Goal: Task Accomplishment & Management: Manage account settings

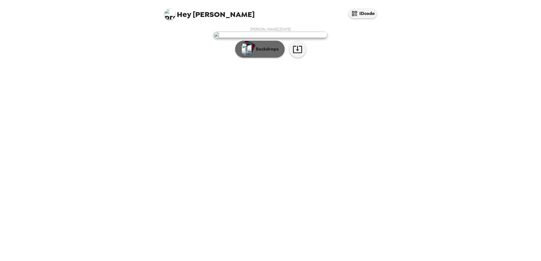
click at [267, 53] on p "Backdrops" at bounding box center [266, 49] width 26 height 7
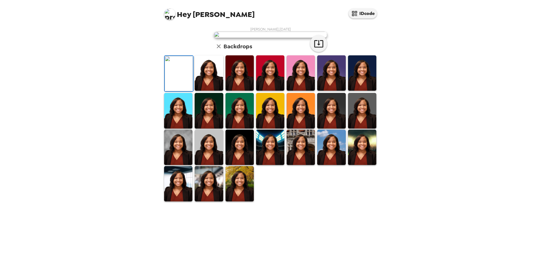
scroll to position [82, 0]
click at [242, 202] on img at bounding box center [240, 183] width 28 height 35
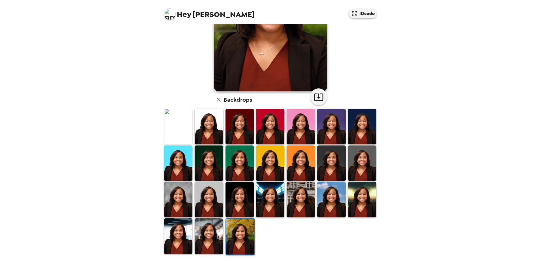
click at [201, 238] on img at bounding box center [209, 236] width 28 height 35
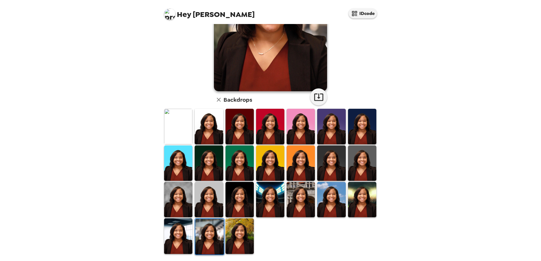
click at [176, 228] on img at bounding box center [178, 236] width 28 height 35
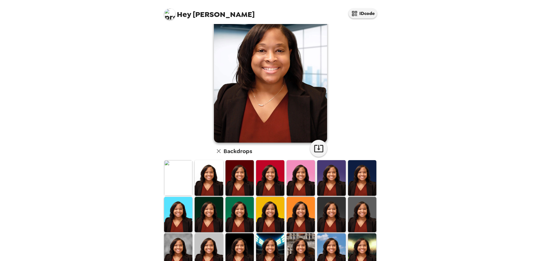
scroll to position [57, 0]
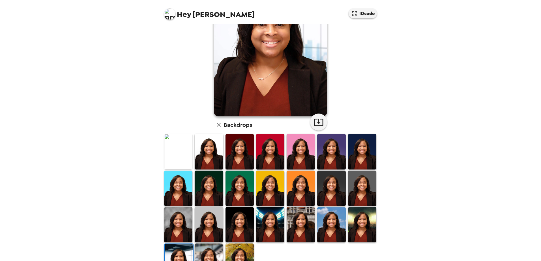
click at [355, 221] on img at bounding box center [362, 224] width 28 height 35
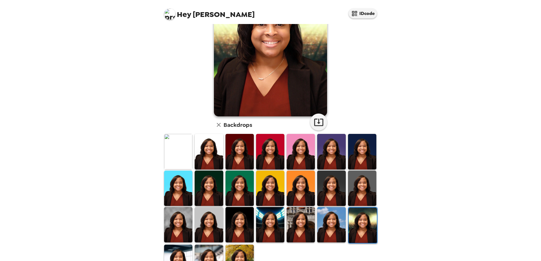
click at [335, 230] on img at bounding box center [331, 224] width 28 height 35
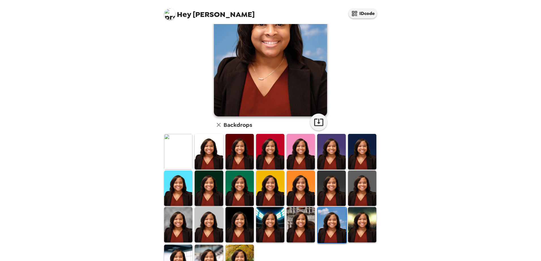
click at [304, 229] on img at bounding box center [301, 224] width 28 height 35
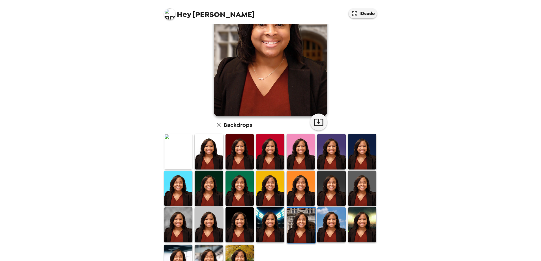
click at [237, 221] on img at bounding box center [240, 224] width 28 height 35
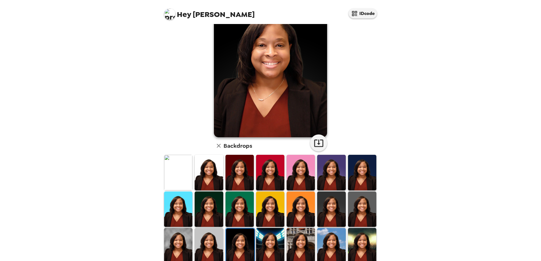
scroll to position [82, 0]
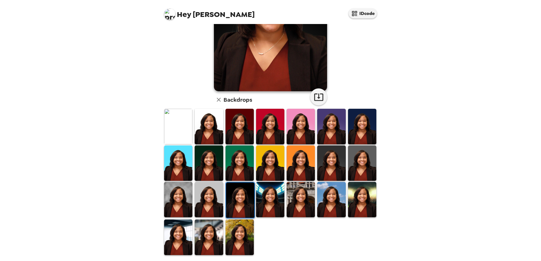
click at [203, 202] on img at bounding box center [209, 199] width 28 height 35
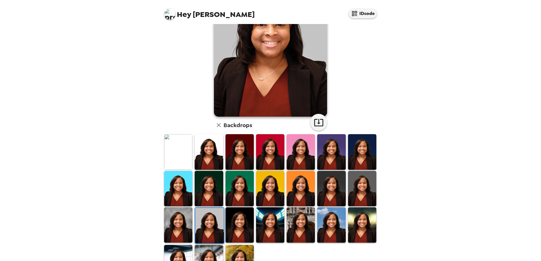
scroll to position [57, 0]
click at [181, 217] on img at bounding box center [178, 224] width 28 height 35
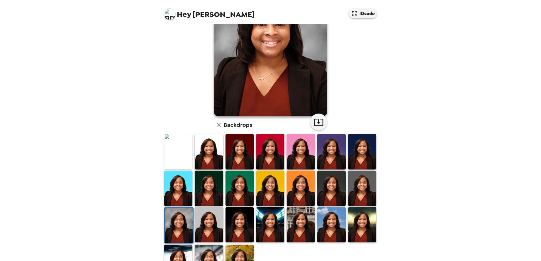
click at [368, 196] on img at bounding box center [362, 188] width 28 height 35
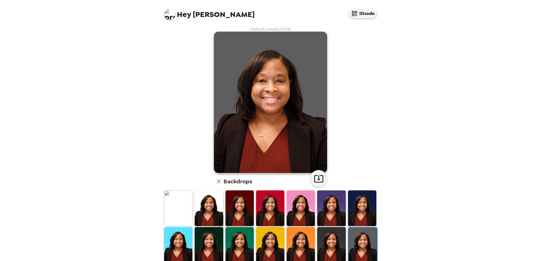
scroll to position [28, 0]
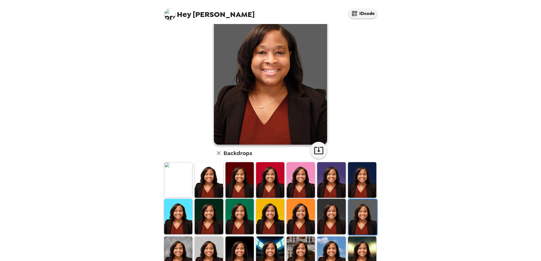
click at [336, 207] on img at bounding box center [331, 216] width 28 height 35
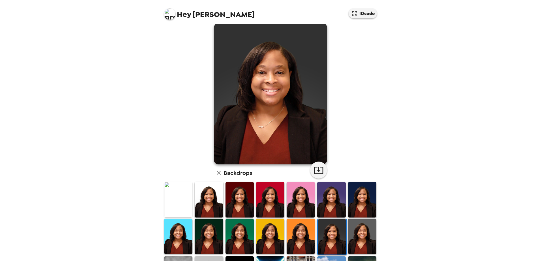
scroll to position [0, 0]
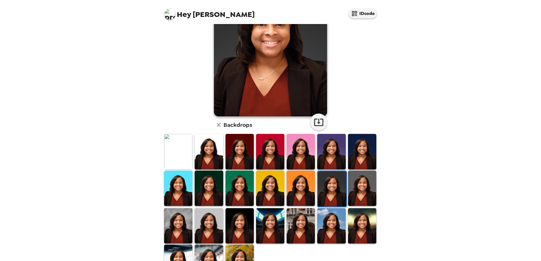
click at [309, 194] on img at bounding box center [301, 188] width 28 height 35
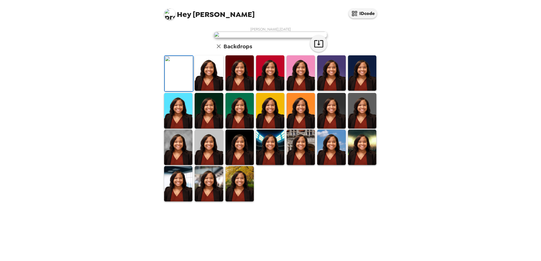
click at [239, 128] on img at bounding box center [240, 110] width 28 height 35
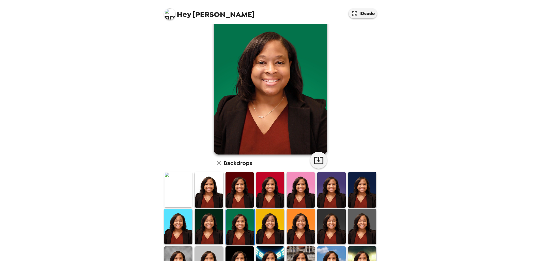
scroll to position [28, 0]
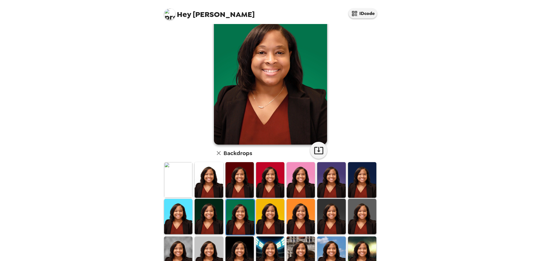
click at [260, 208] on img at bounding box center [270, 216] width 28 height 35
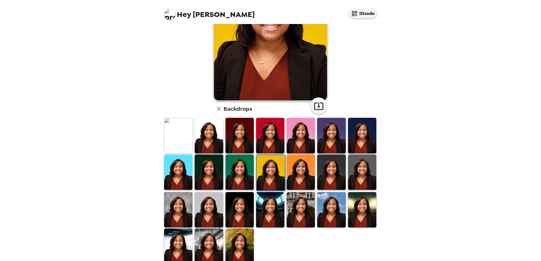
scroll to position [82, 0]
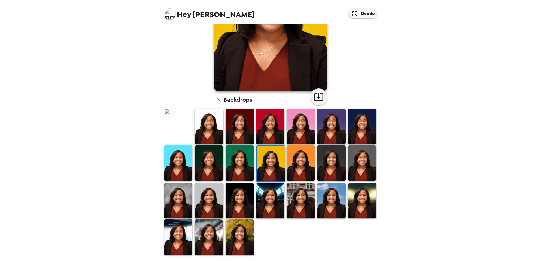
click at [213, 220] on img at bounding box center [209, 237] width 28 height 35
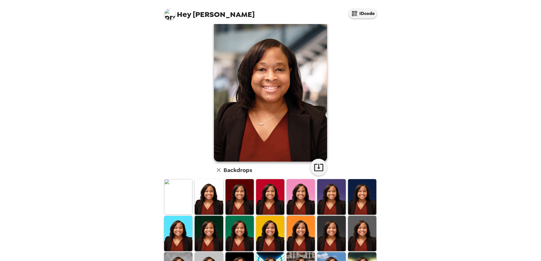
scroll to position [0, 0]
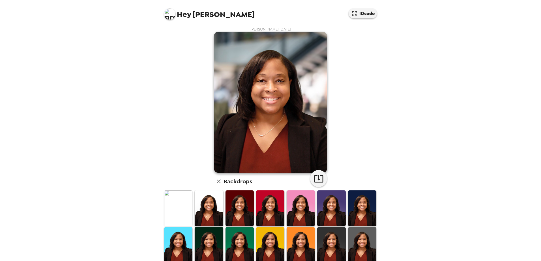
click at [367, 204] on img at bounding box center [362, 208] width 28 height 35
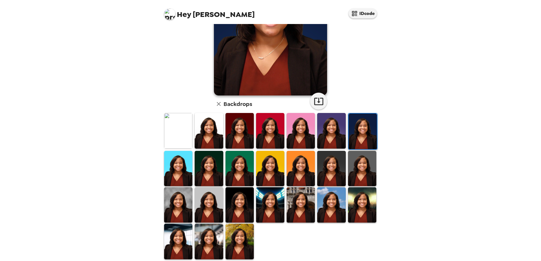
scroll to position [82, 0]
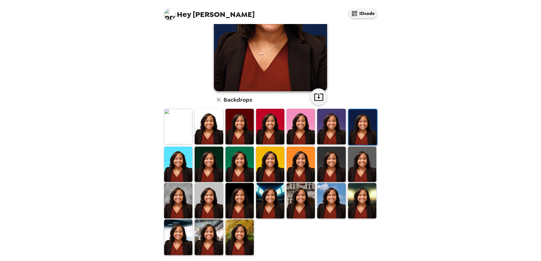
click at [215, 234] on img at bounding box center [209, 237] width 28 height 35
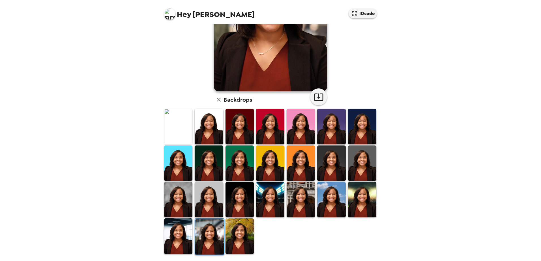
click at [243, 117] on img at bounding box center [240, 126] width 28 height 35
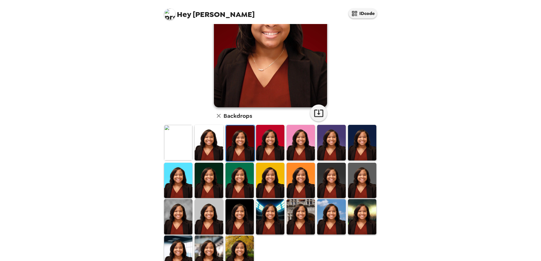
scroll to position [68, 0]
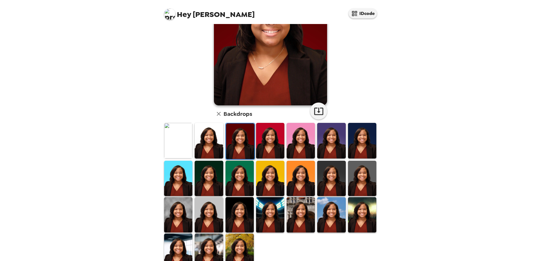
click at [241, 172] on img at bounding box center [240, 178] width 28 height 35
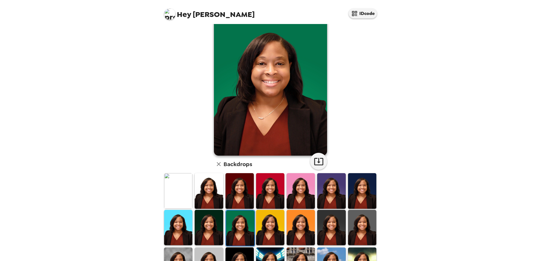
scroll to position [0, 0]
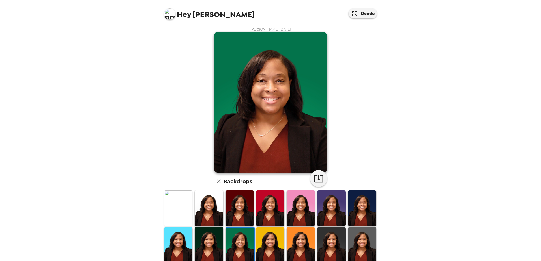
click at [278, 91] on img at bounding box center [270, 103] width 113 height 142
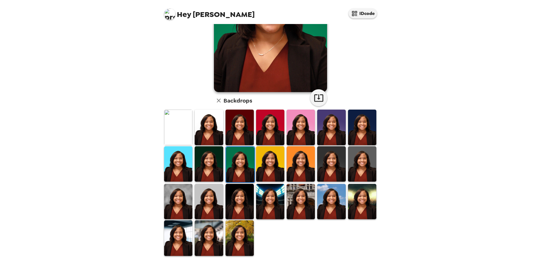
scroll to position [82, 0]
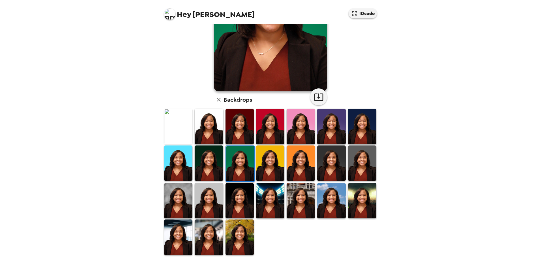
click at [278, 163] on img at bounding box center [270, 163] width 28 height 35
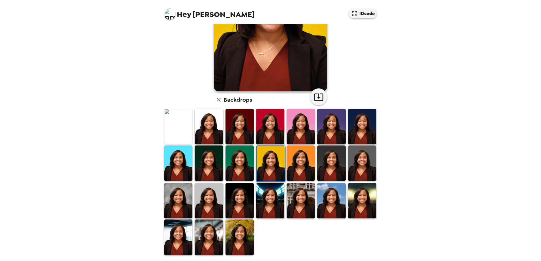
click at [307, 161] on img at bounding box center [301, 163] width 28 height 35
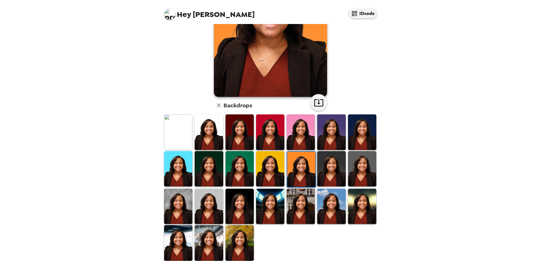
scroll to position [77, 0]
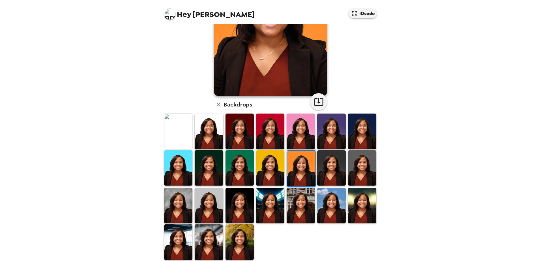
click at [361, 171] on img at bounding box center [362, 168] width 28 height 35
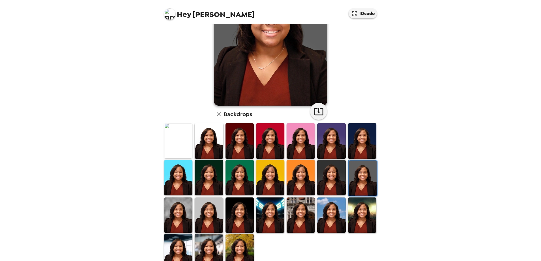
scroll to position [71, 0]
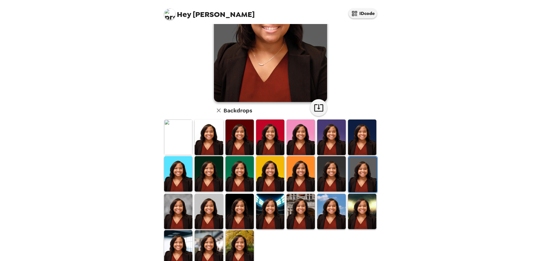
click at [175, 200] on img at bounding box center [178, 211] width 28 height 35
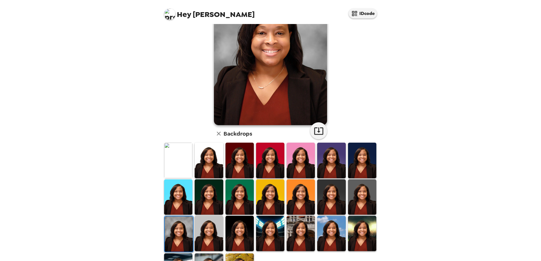
scroll to position [52, 0]
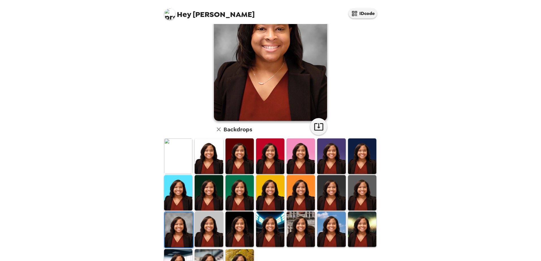
click at [209, 229] on img at bounding box center [209, 229] width 28 height 35
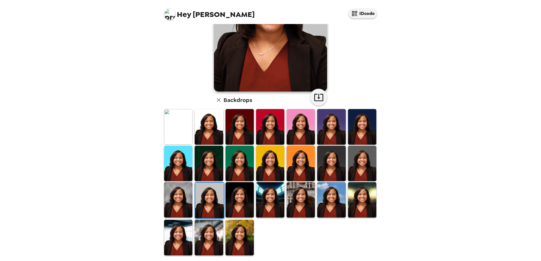
scroll to position [82, 0]
click at [207, 227] on img at bounding box center [209, 237] width 28 height 35
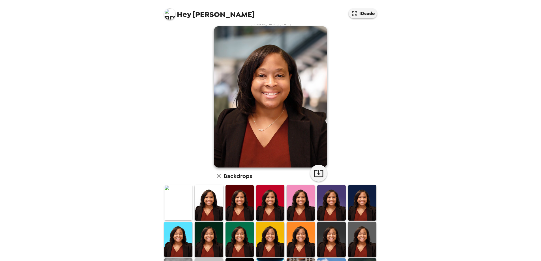
scroll to position [0, 0]
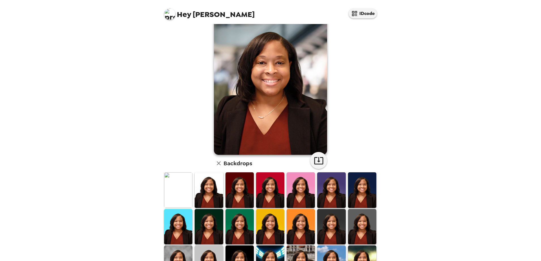
scroll to position [57, 0]
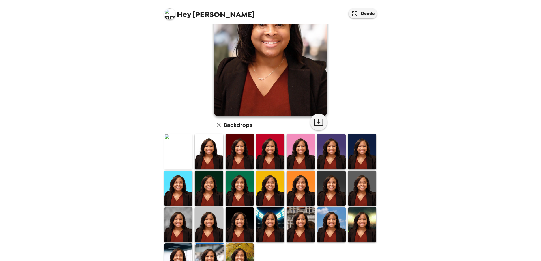
click at [272, 185] on img at bounding box center [270, 188] width 28 height 35
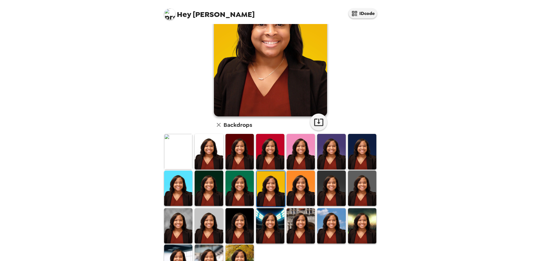
click at [215, 225] on img at bounding box center [209, 226] width 28 height 35
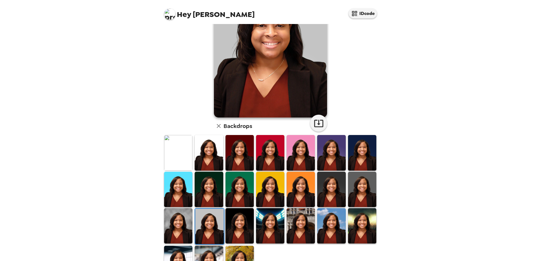
scroll to position [82, 0]
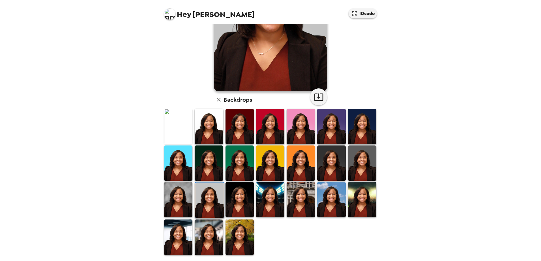
click at [204, 229] on img at bounding box center [209, 237] width 28 height 35
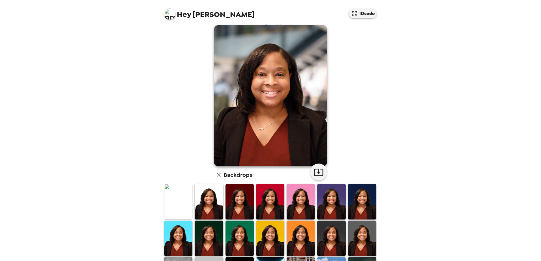
scroll to position [0, 0]
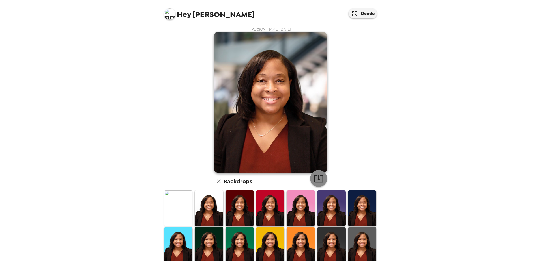
click at [319, 178] on icon "button" at bounding box center [319, 179] width 10 height 10
click at [183, 207] on img at bounding box center [178, 208] width 28 height 35
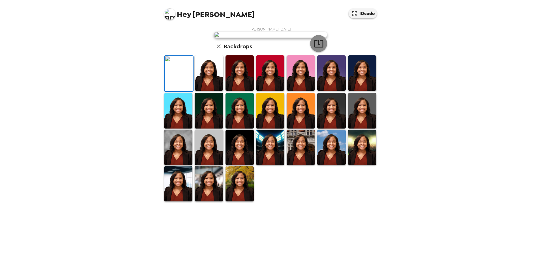
click at [314, 49] on icon "button" at bounding box center [319, 44] width 10 height 10
drag, startPoint x: 447, startPoint y: 149, endPoint x: 426, endPoint y: 169, distance: 28.8
click at [447, 149] on div "Hey Angela IDcode Angela Mitchell , 09-24-2025 Backdrops" at bounding box center [270, 130] width 541 height 261
click at [208, 91] on img at bounding box center [209, 72] width 28 height 35
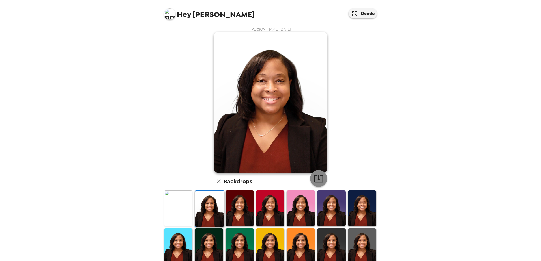
click at [319, 181] on icon "button" at bounding box center [319, 179] width 10 height 10
click at [336, 205] on img at bounding box center [331, 208] width 28 height 35
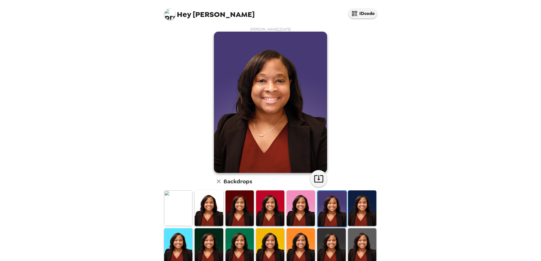
click at [246, 207] on img at bounding box center [240, 208] width 28 height 35
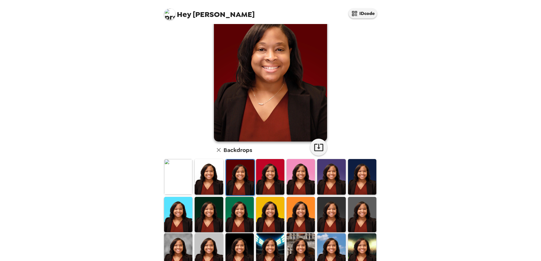
scroll to position [82, 0]
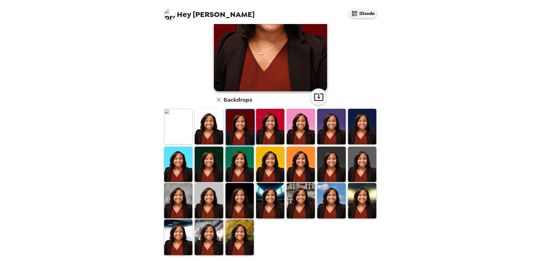
click at [246, 163] on img at bounding box center [240, 164] width 28 height 35
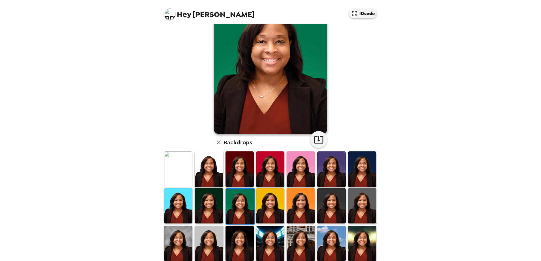
scroll to position [44, 0]
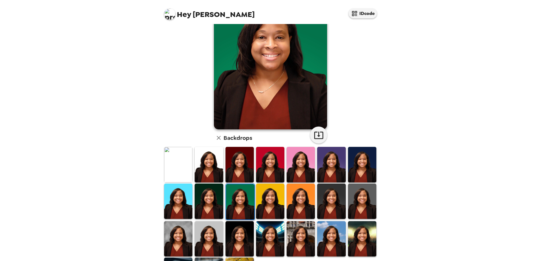
click at [273, 201] on img at bounding box center [270, 201] width 28 height 35
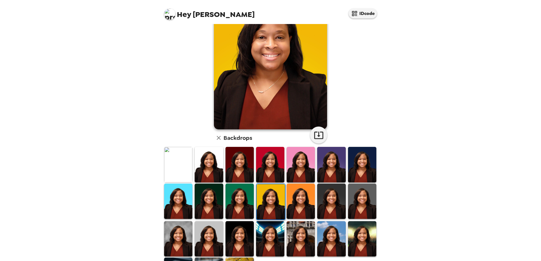
click at [308, 192] on img at bounding box center [301, 201] width 28 height 35
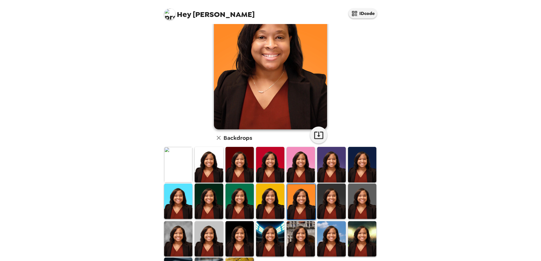
click at [271, 194] on img at bounding box center [270, 201] width 28 height 35
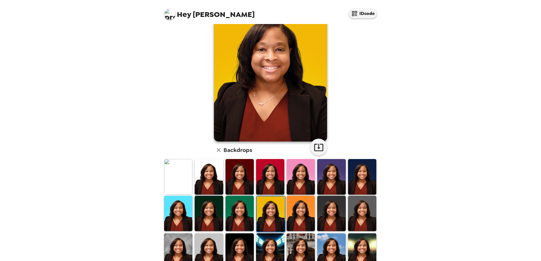
scroll to position [29, 0]
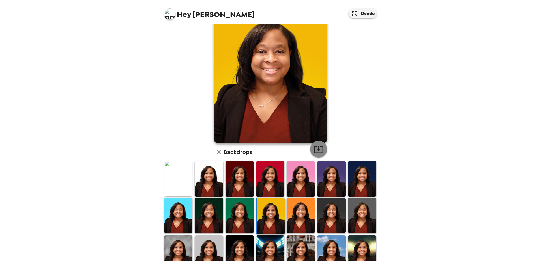
click at [314, 148] on icon "button" at bounding box center [319, 150] width 10 height 10
drag, startPoint x: 445, startPoint y: 187, endPoint x: 418, endPoint y: 176, distance: 29.5
click at [445, 187] on div "Hey Angela IDcode Angela Mitchell , 09-24-2025 Backdrops" at bounding box center [270, 130] width 541 height 261
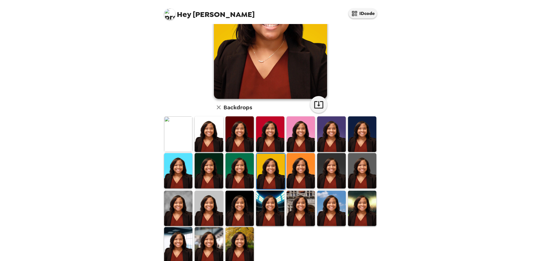
scroll to position [76, 0]
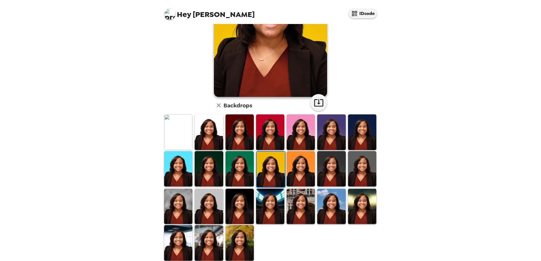
click at [243, 232] on img at bounding box center [240, 243] width 28 height 35
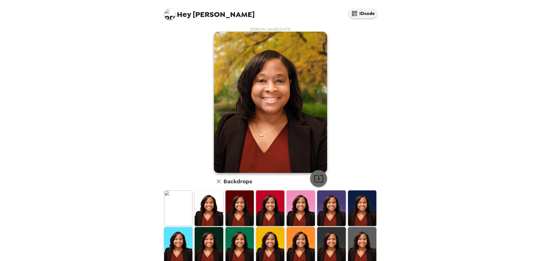
click at [319, 176] on icon "button" at bounding box center [318, 178] width 9 height 7
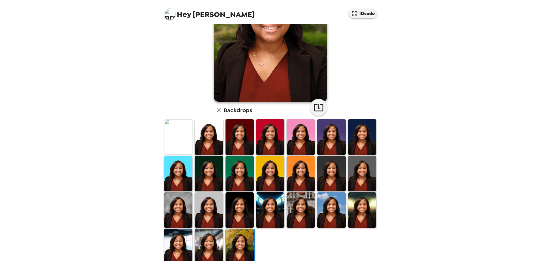
scroll to position [82, 0]
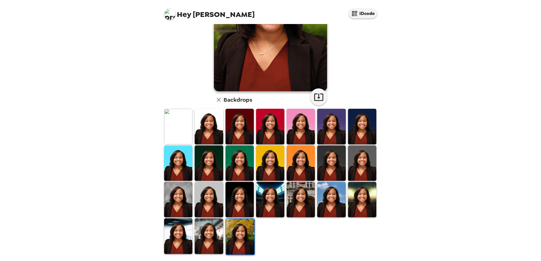
click at [236, 231] on img at bounding box center [240, 236] width 28 height 35
click at [211, 234] on img at bounding box center [209, 236] width 28 height 35
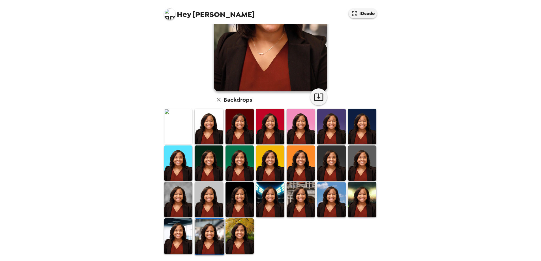
click at [203, 191] on img at bounding box center [209, 199] width 28 height 35
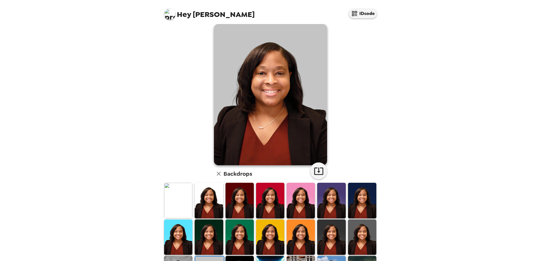
scroll to position [0, 0]
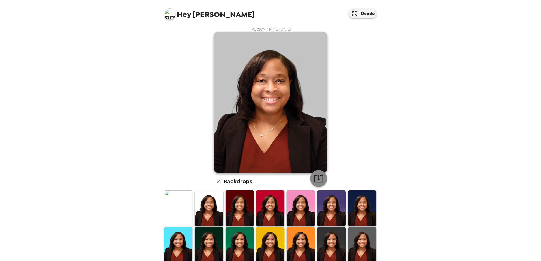
click at [318, 178] on icon "button" at bounding box center [319, 179] width 10 height 10
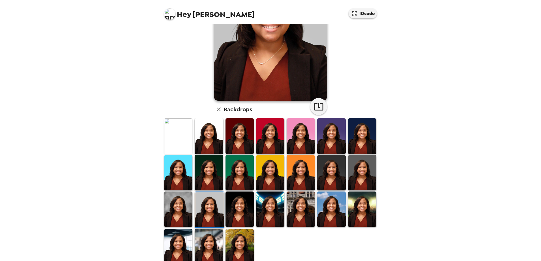
scroll to position [82, 0]
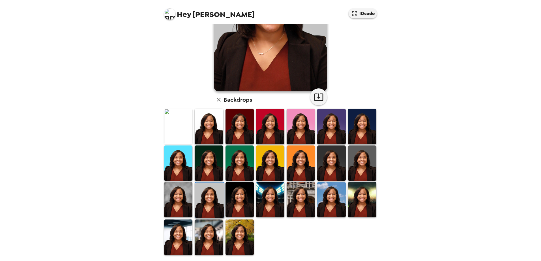
click at [204, 154] on img at bounding box center [209, 163] width 28 height 35
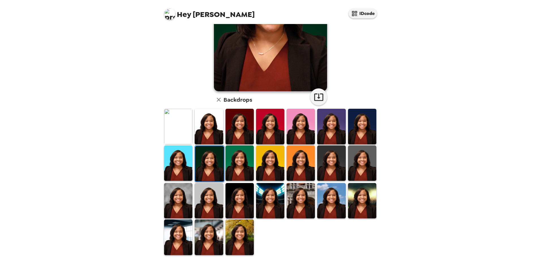
click at [353, 126] on img at bounding box center [362, 126] width 28 height 35
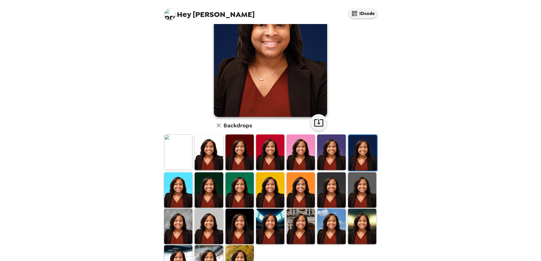
scroll to position [58, 0]
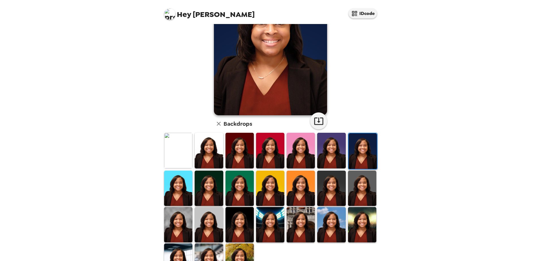
click at [237, 189] on img at bounding box center [240, 188] width 28 height 35
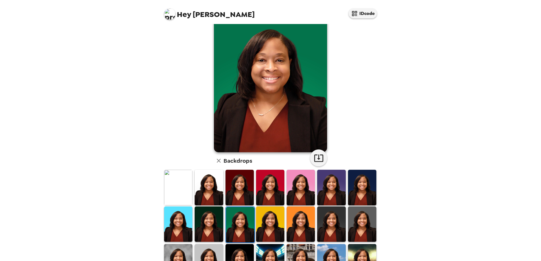
scroll to position [0, 0]
